Goal: Task Accomplishment & Management: Complete application form

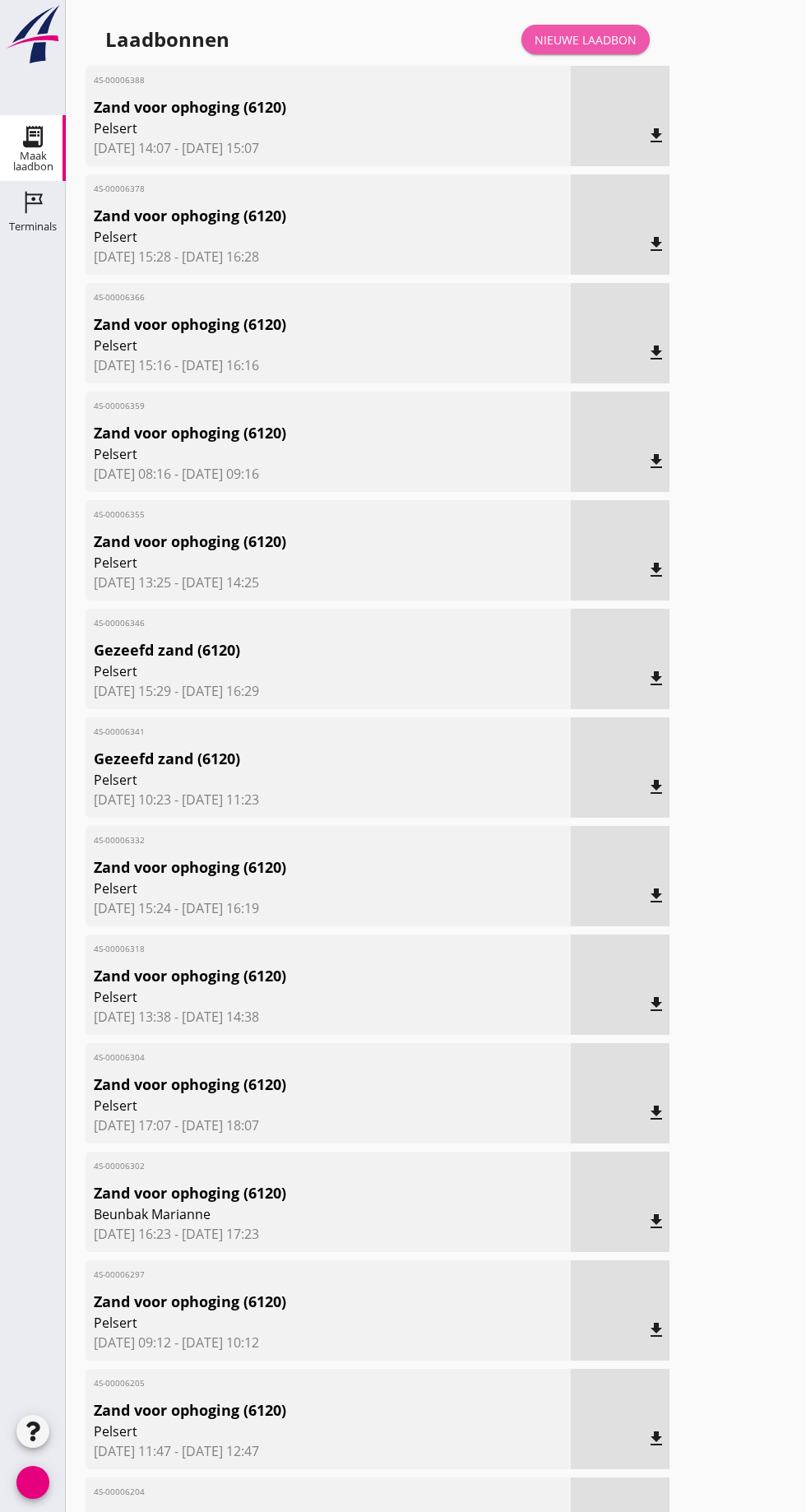
click at [616, 38] on font "Nieuwe laadbon" at bounding box center [586, 40] width 102 height 16
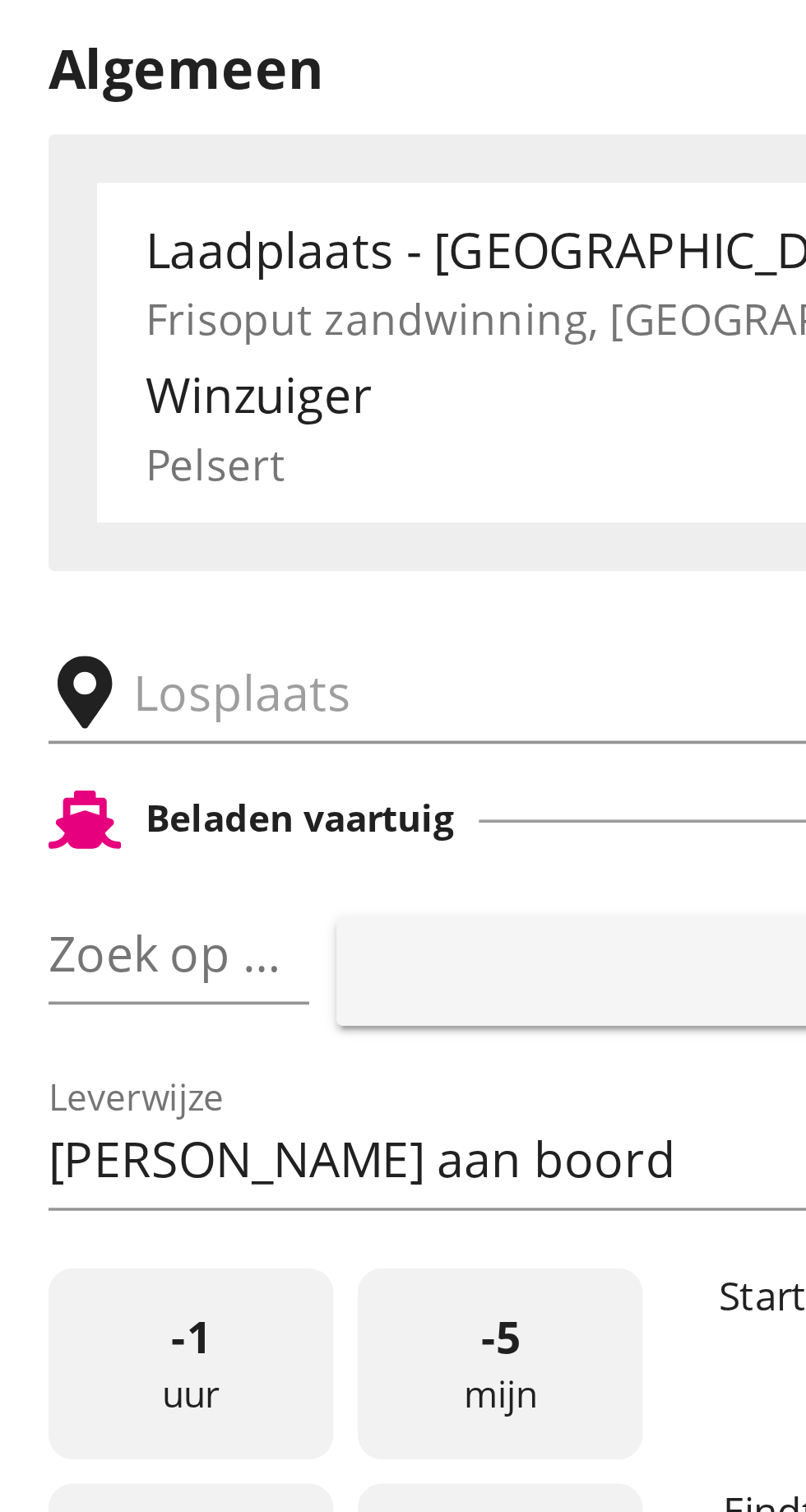
click at [156, 283] on input "text" at bounding box center [262, 286] width 281 height 26
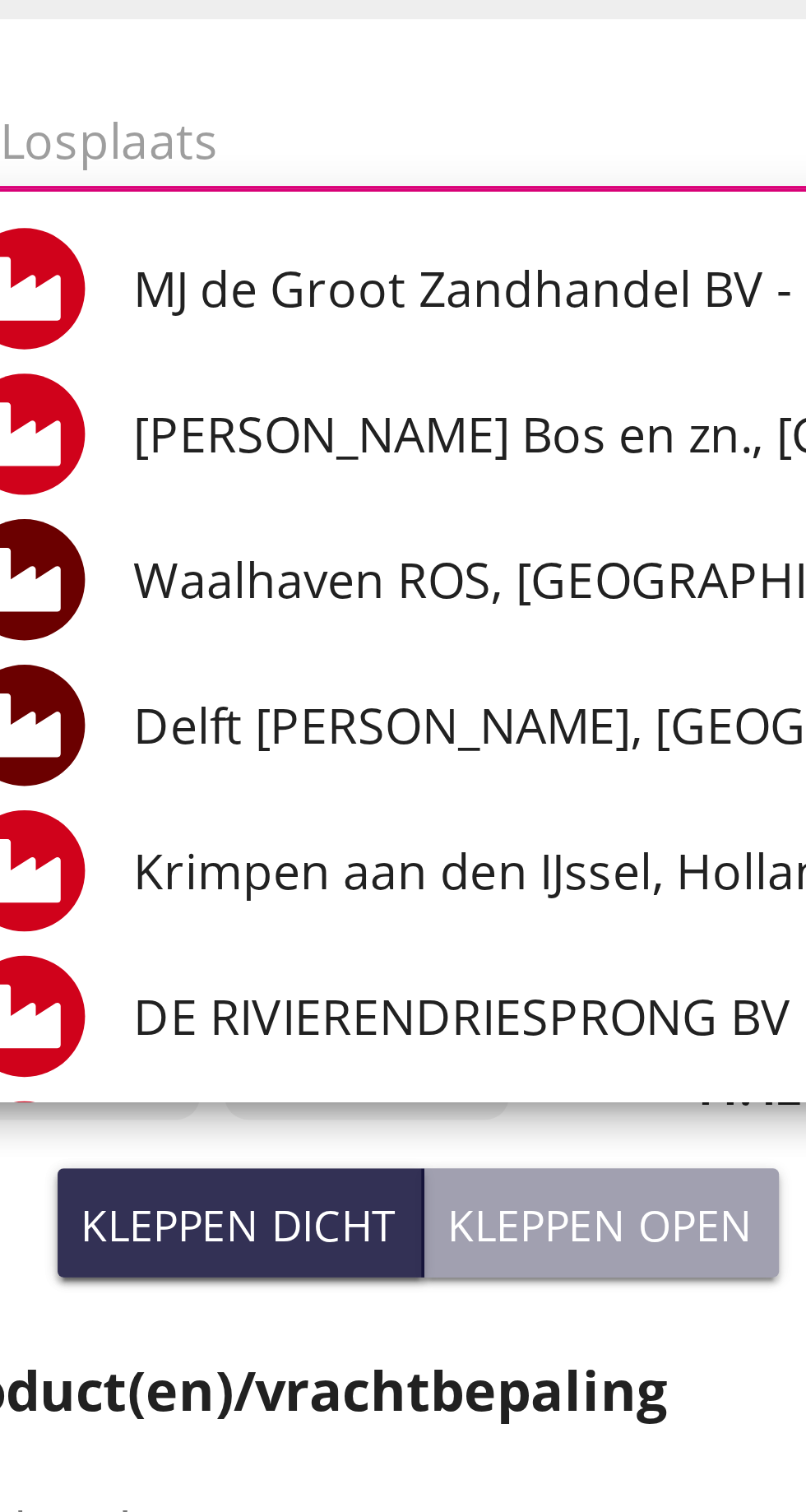
click at [172, 285] on input "text" at bounding box center [262, 286] width 281 height 26
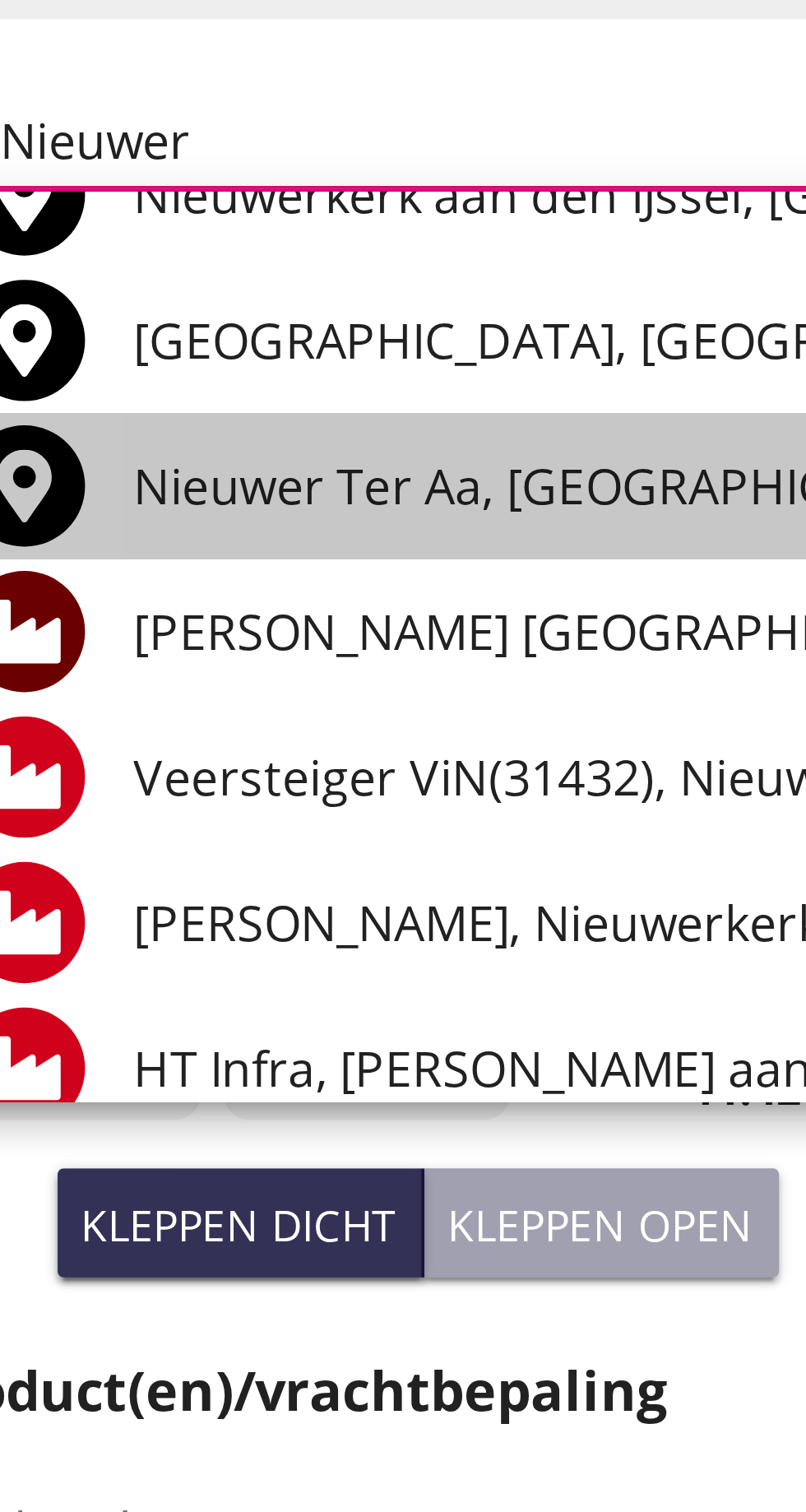
scroll to position [43, 0]
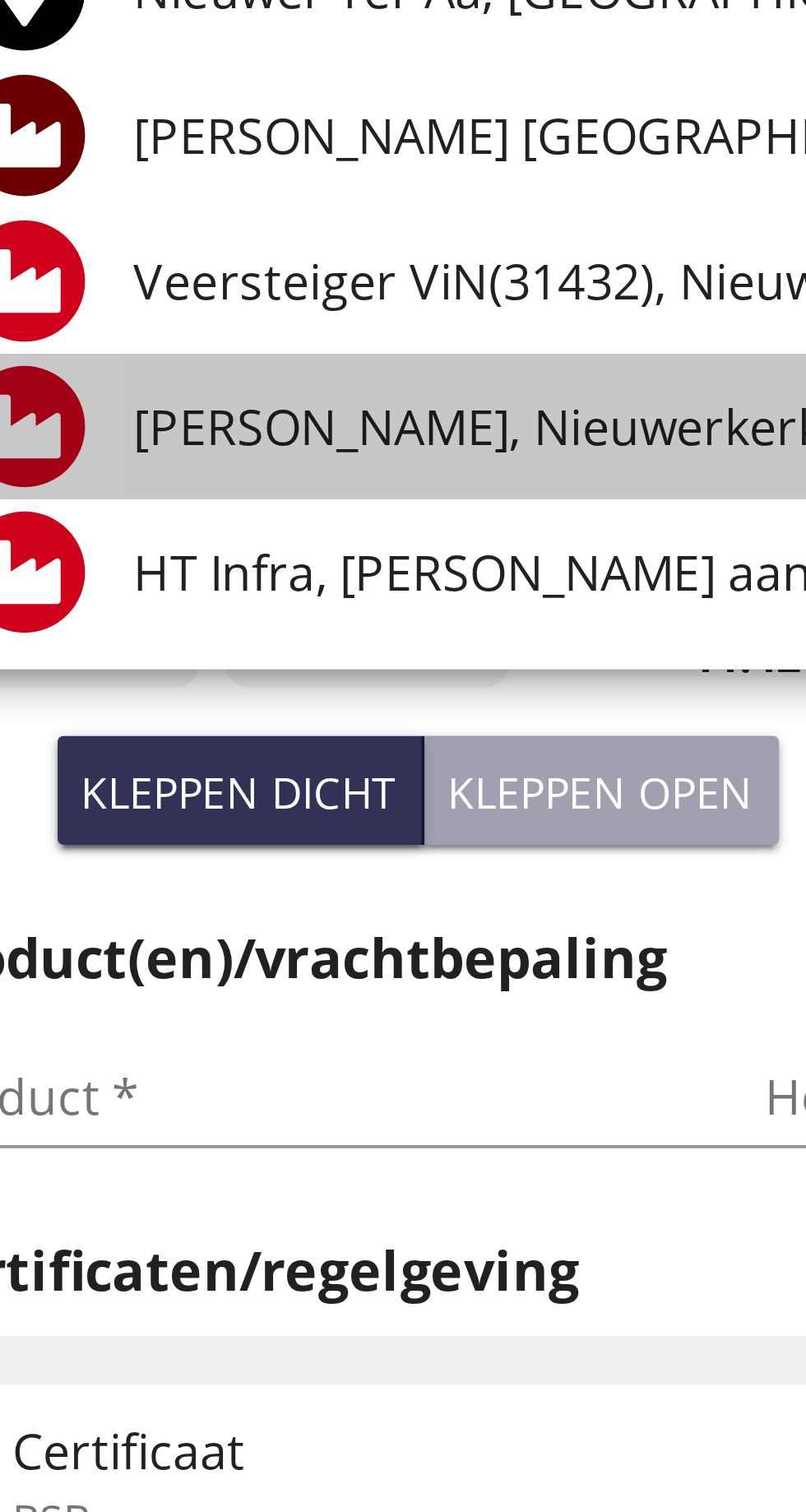
click at [275, 486] on font "MJ de Groot, Nieuwerkerk aan den IJssel" at bounding box center [294, 480] width 274 height 19
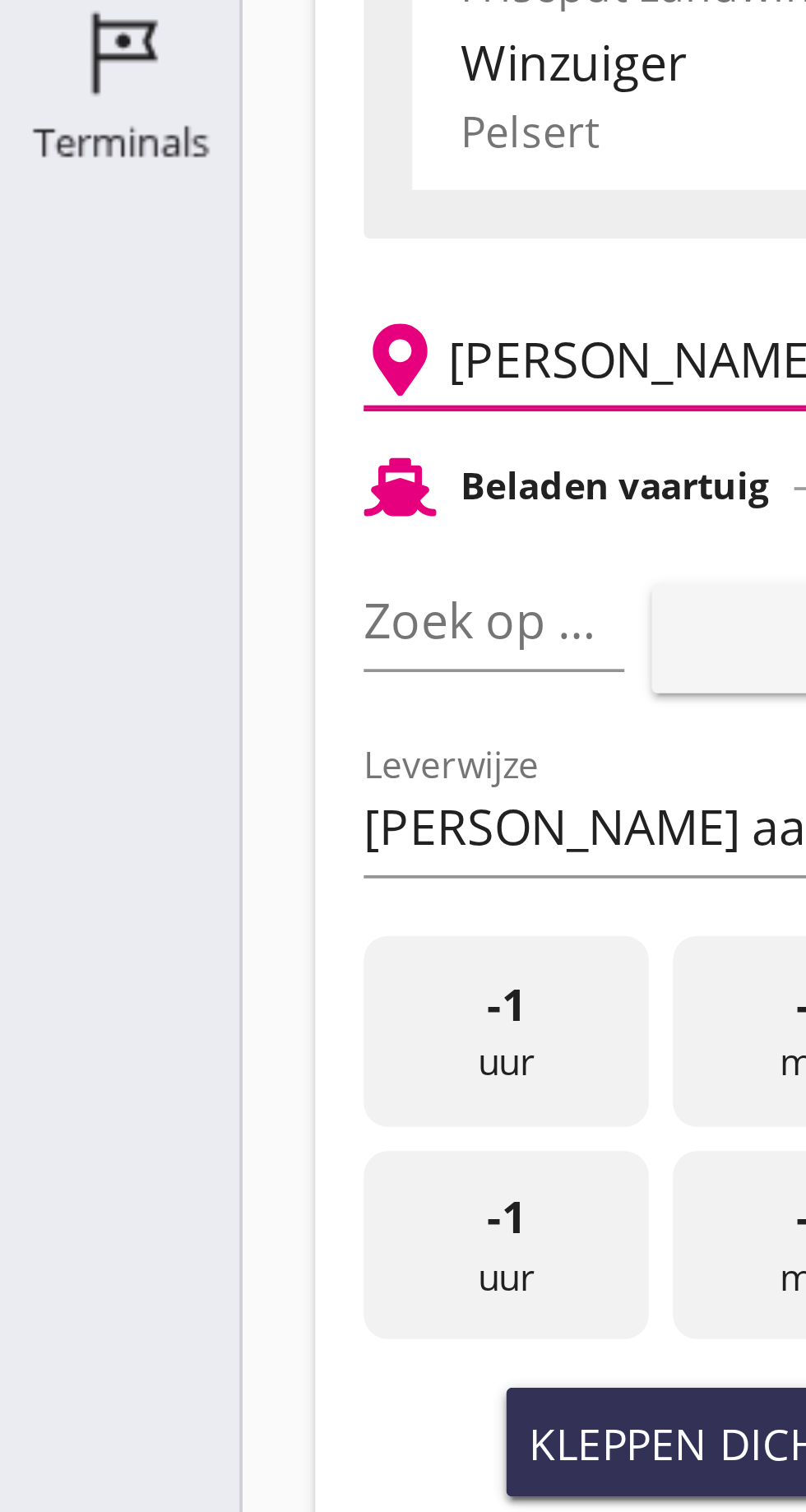
type input "M.J. de Groot, Nieuwerkerk aan den IJssel"
click at [134, 357] on font "pijl_drop_down" at bounding box center [160, 355] width 276 height 19
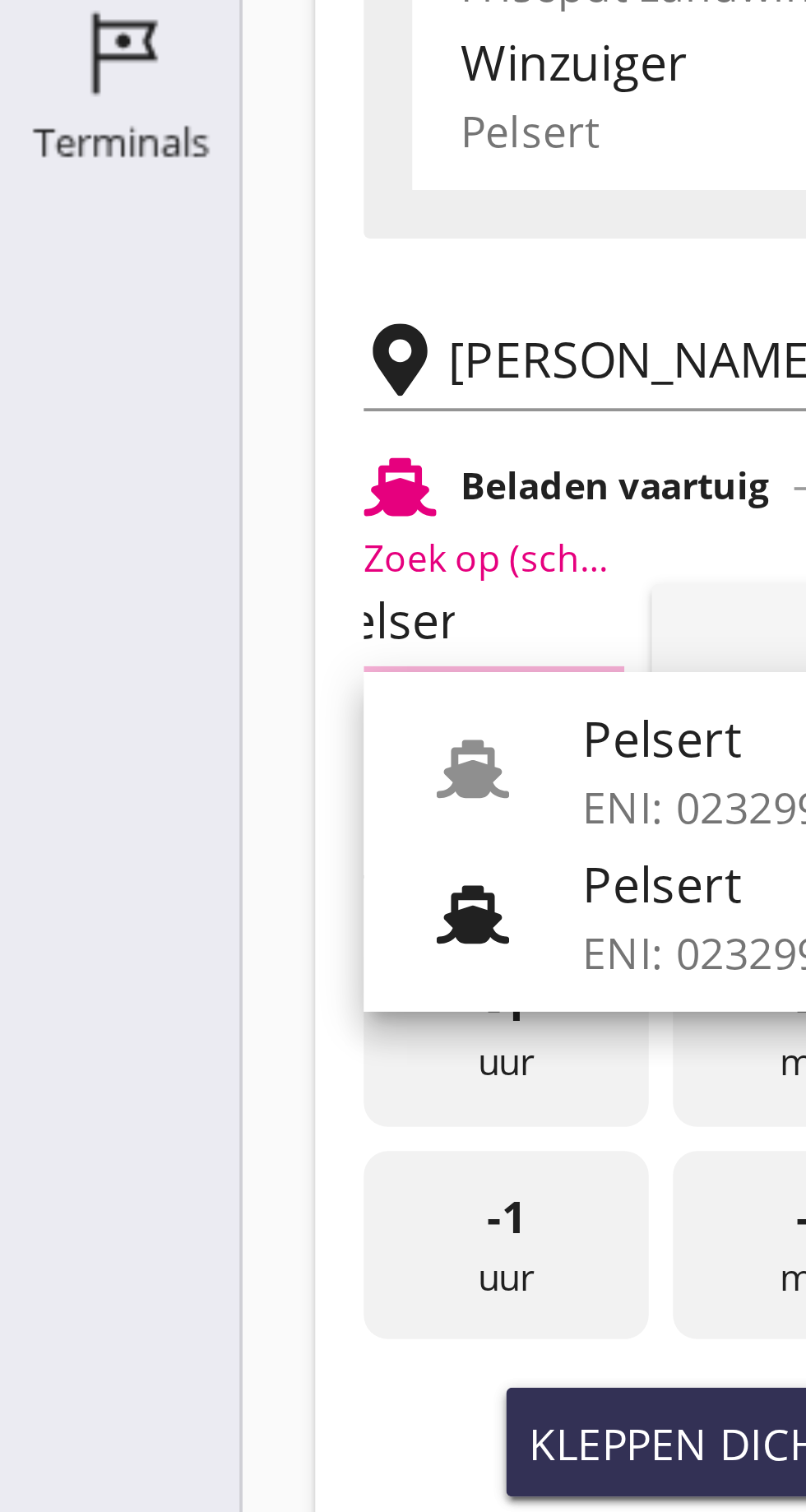
scroll to position [0, 18]
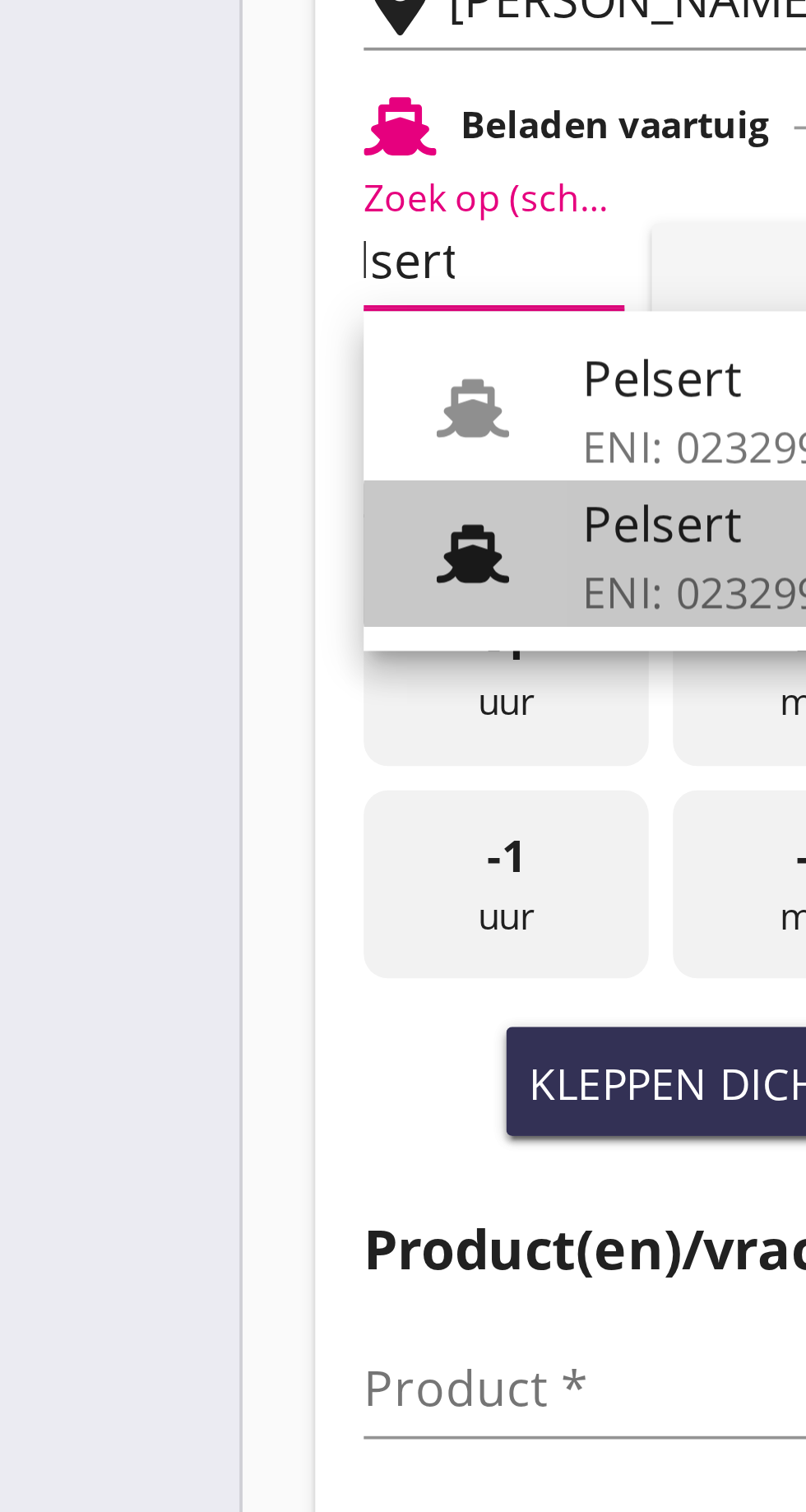
click at [184, 437] on div "Pelsert" at bounding box center [236, 427] width 156 height 19
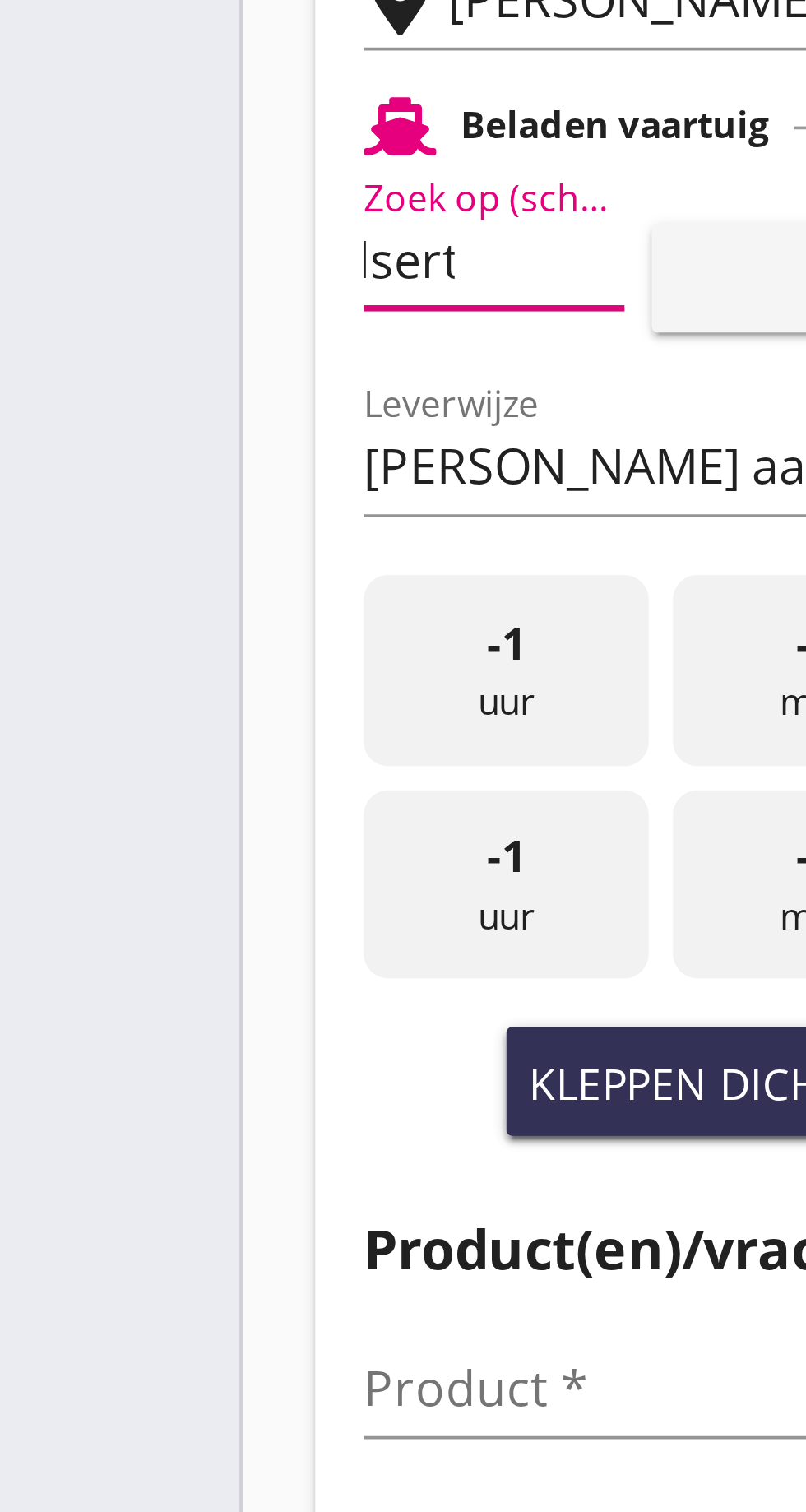
type input "Pelsert"
type input "Martijn de Groot"
type input "1087"
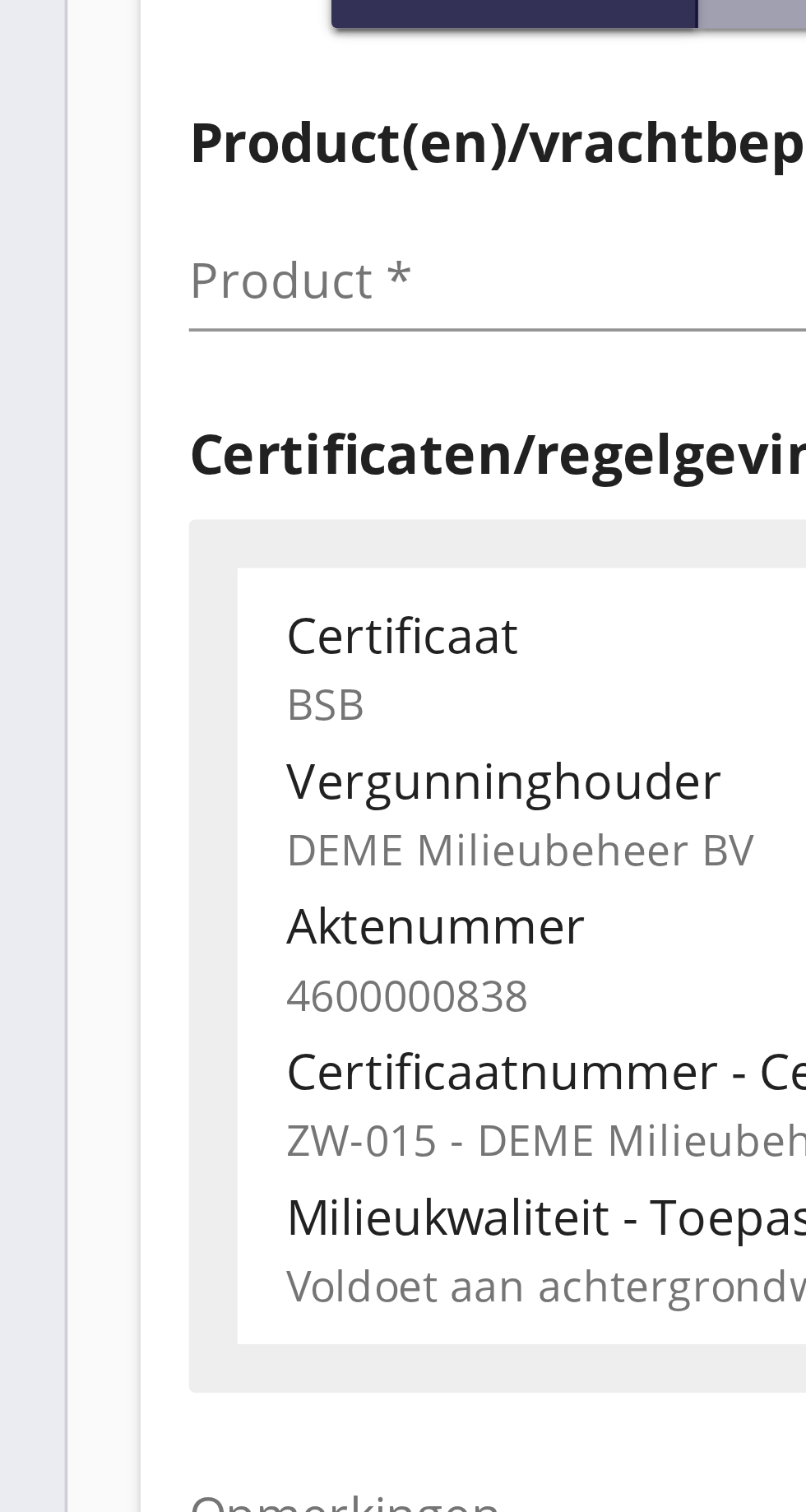
type input "Pelsert"
click at [133, 659] on input "Product *" at bounding box center [202, 662] width 208 height 26
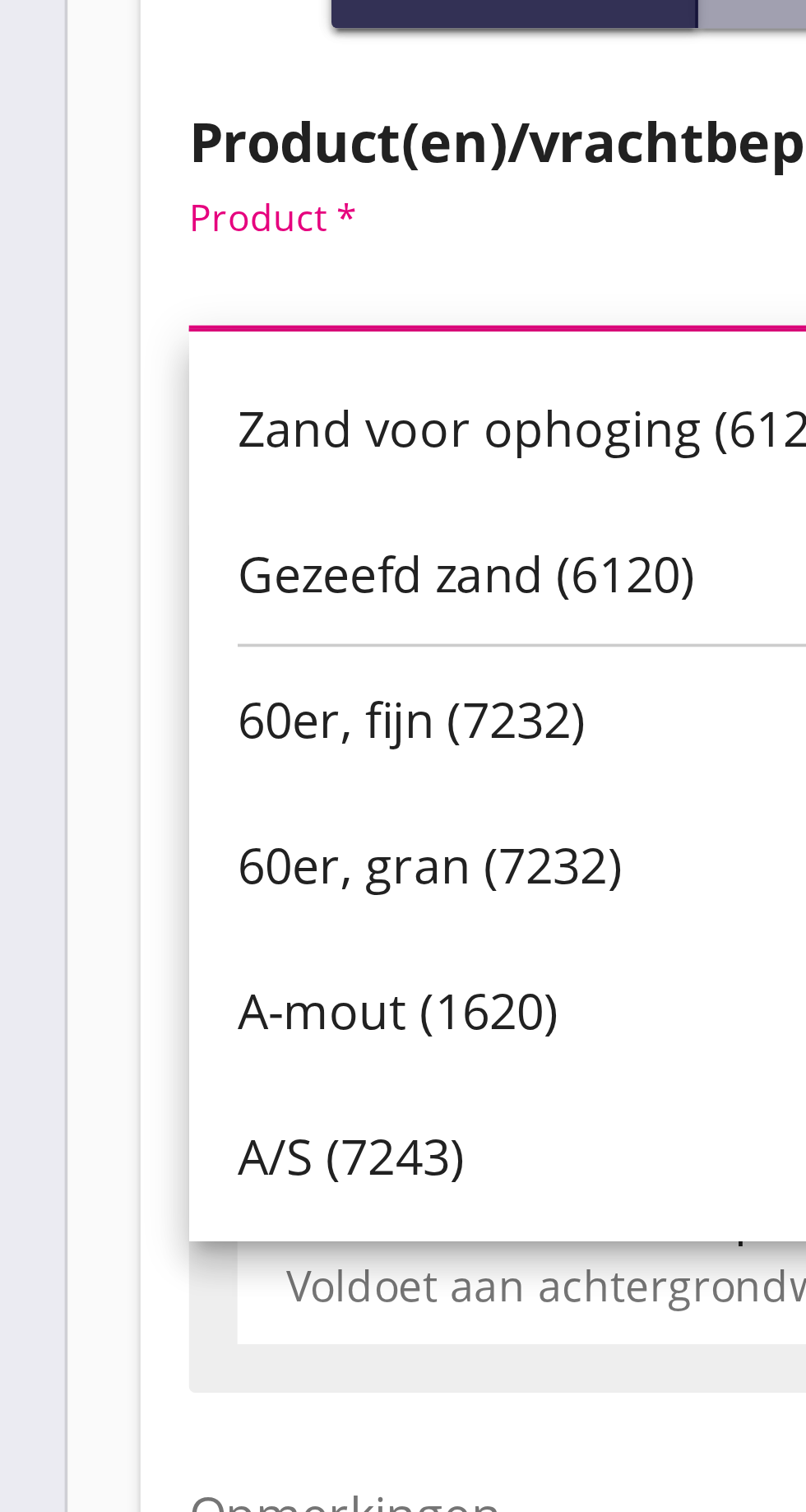
scroll to position [0, 0]
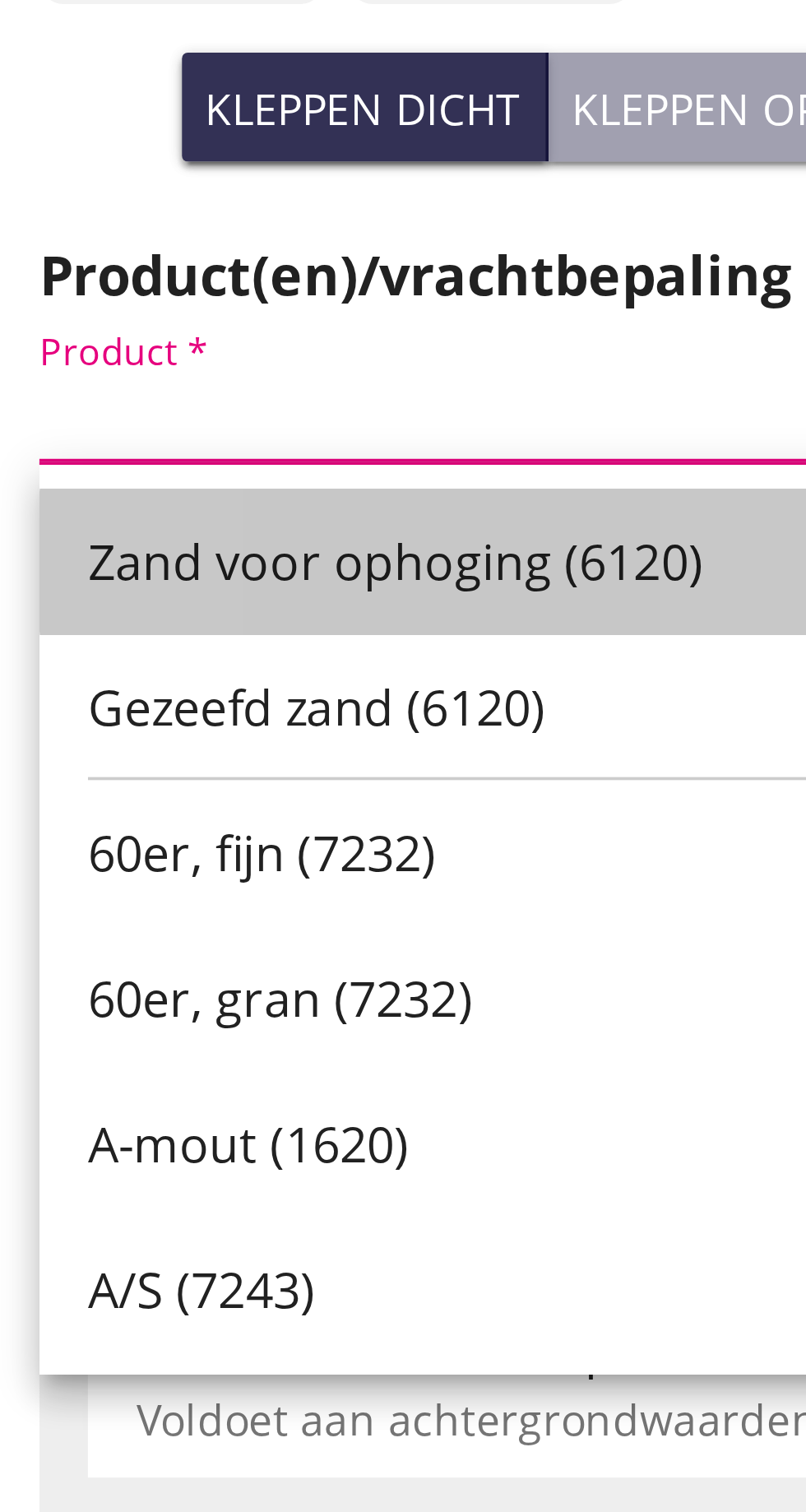
click at [211, 700] on font "Zand voor ophoging (6120)" at bounding box center [196, 703] width 167 height 19
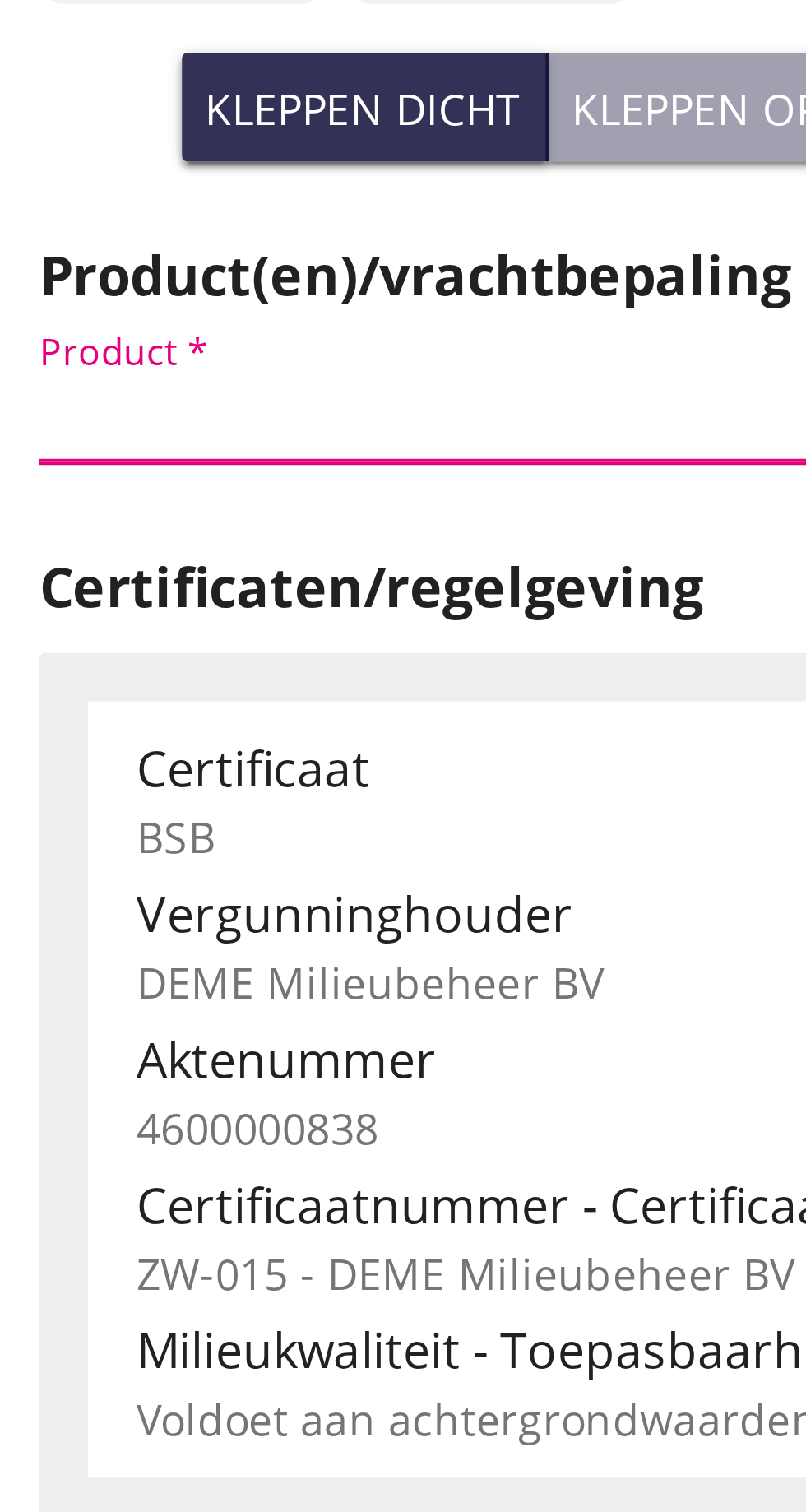
type input "Zand voor ophoging (6120)"
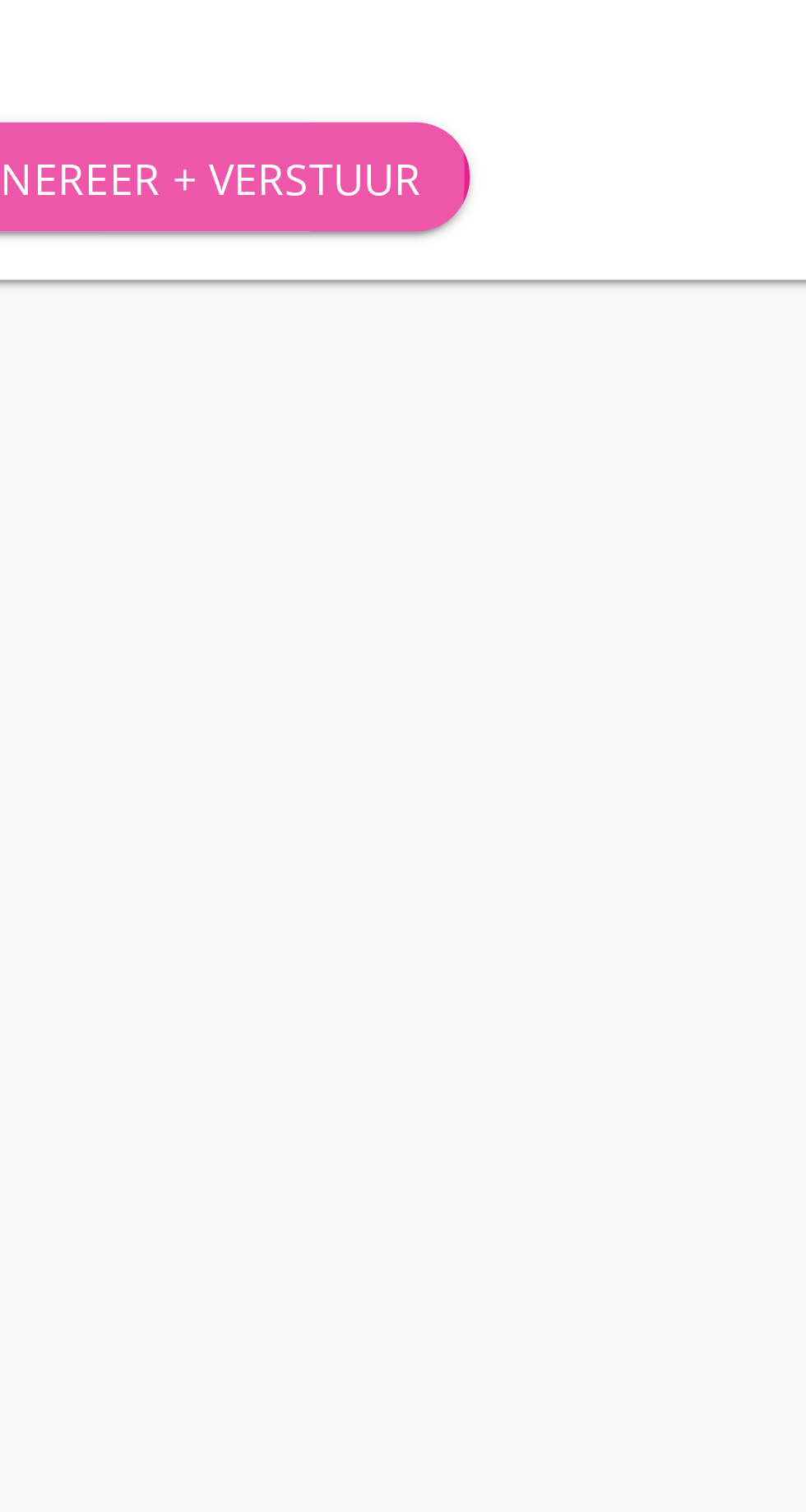
click at [197, 1127] on font "Genereer + verstuur" at bounding box center [176, 1127] width 129 height 16
